Goal: Task Accomplishment & Management: Manage account settings

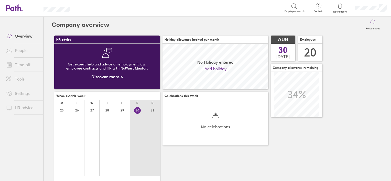
scroll to position [45, 106]
click at [26, 64] on link "Time off" at bounding box center [22, 65] width 41 height 10
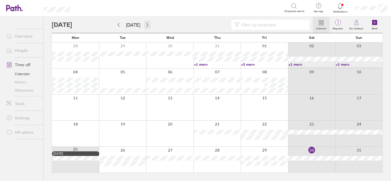
click at [147, 24] on icon "button" at bounding box center [147, 25] width 4 height 4
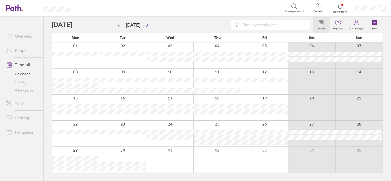
click at [269, 45] on div at bounding box center [264, 55] width 47 height 26
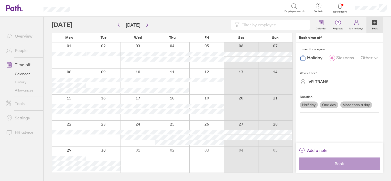
click at [319, 84] on div "VR TRANS" at bounding box center [319, 81] width 20 height 5
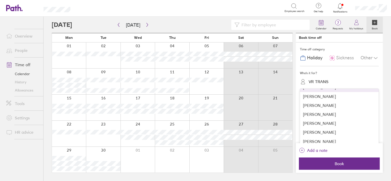
scroll to position [88, 0]
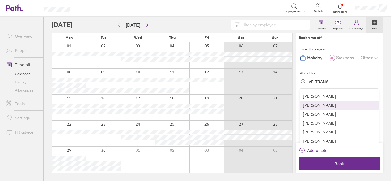
click at [320, 110] on div "[PERSON_NAME]" at bounding box center [339, 105] width 79 height 9
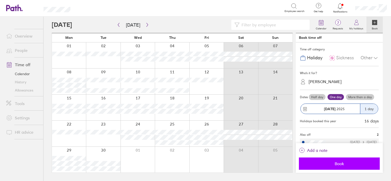
click at [340, 167] on button "Book" at bounding box center [339, 164] width 81 height 12
